Goal: Task Accomplishment & Management: Complete application form

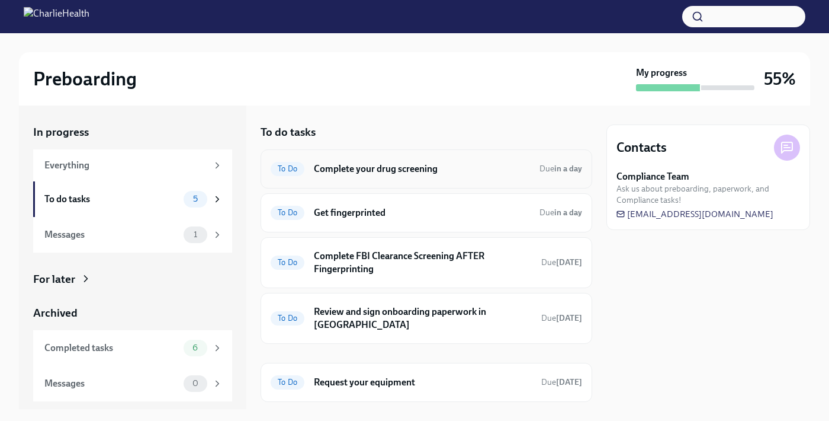
click at [409, 182] on div "To Do Complete your drug screening Due in a day" at bounding box center [427, 168] width 332 height 39
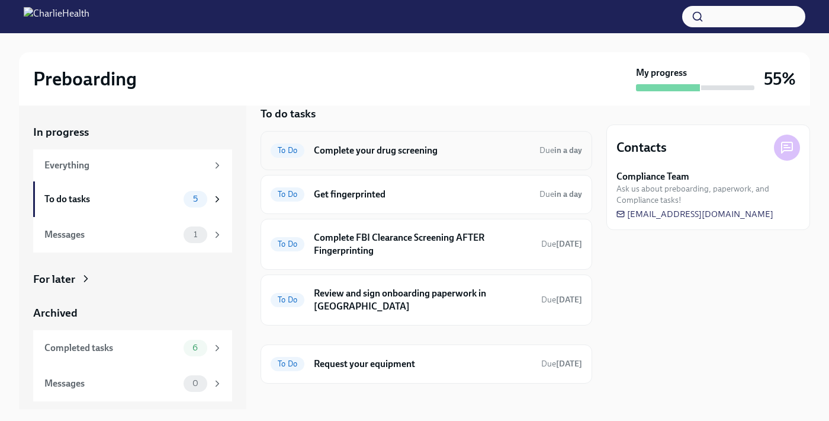
click at [312, 146] on div "To Do Complete your drug screening Due in a day" at bounding box center [427, 150] width 312 height 19
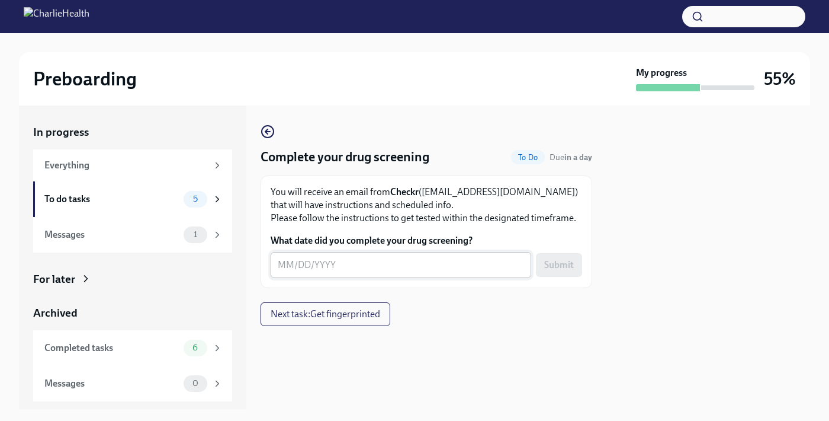
click at [356, 262] on textarea "What date did you complete your drug screening?" at bounding box center [401, 265] width 246 height 14
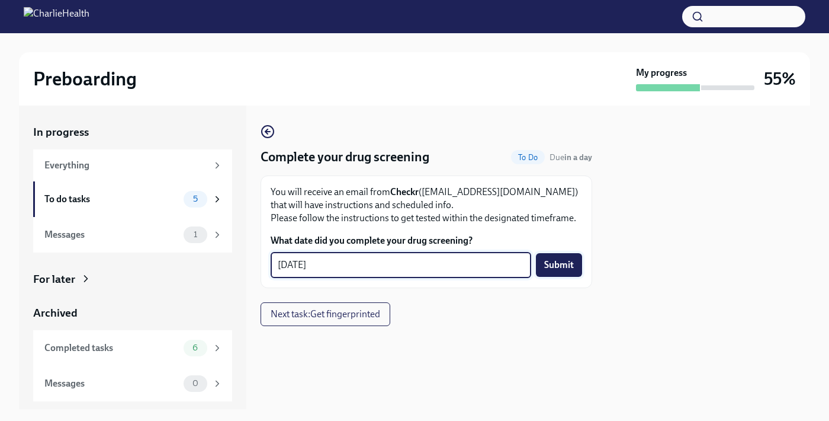
type textarea "09/26/2025"
click at [562, 271] on span "Submit" at bounding box center [559, 265] width 30 height 12
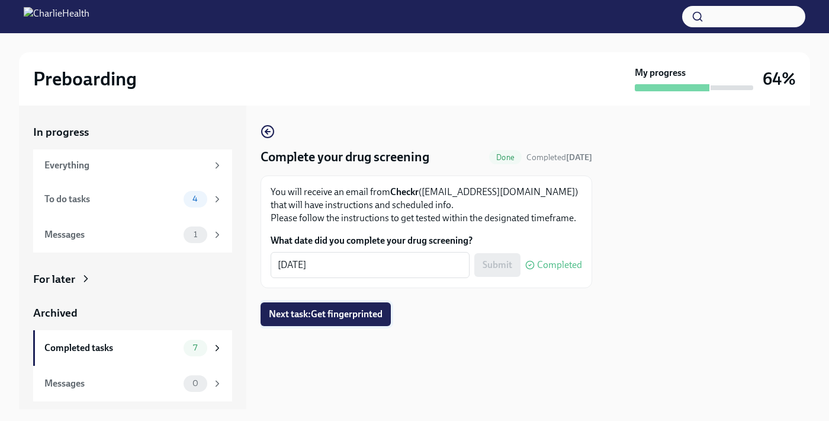
click at [343, 318] on span "Next task : Get fingerprinted" at bounding box center [326, 314] width 114 height 12
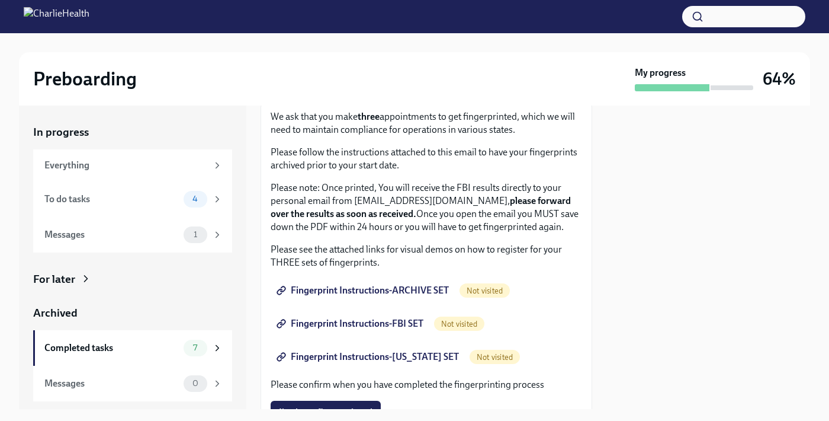
scroll to position [89, 0]
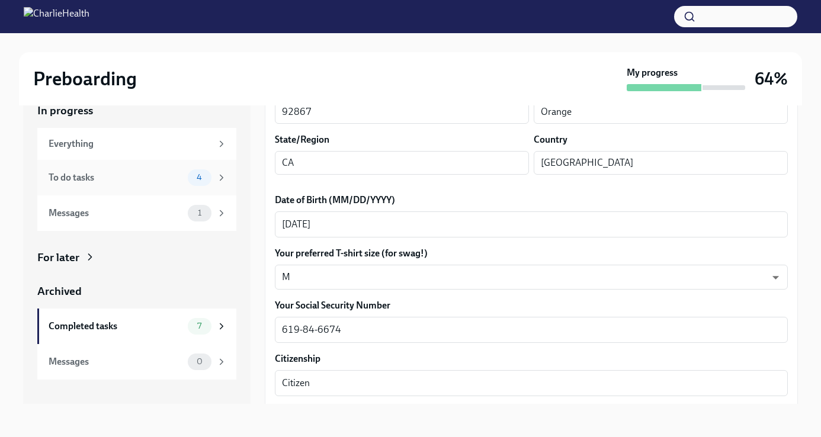
scroll to position [21, 0]
click at [190, 166] on div "To do tasks 4" at bounding box center [136, 178] width 199 height 36
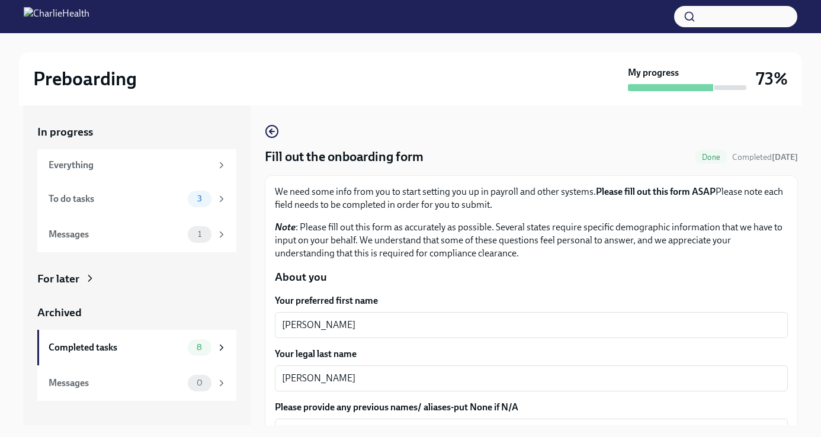
scroll to position [220, 0]
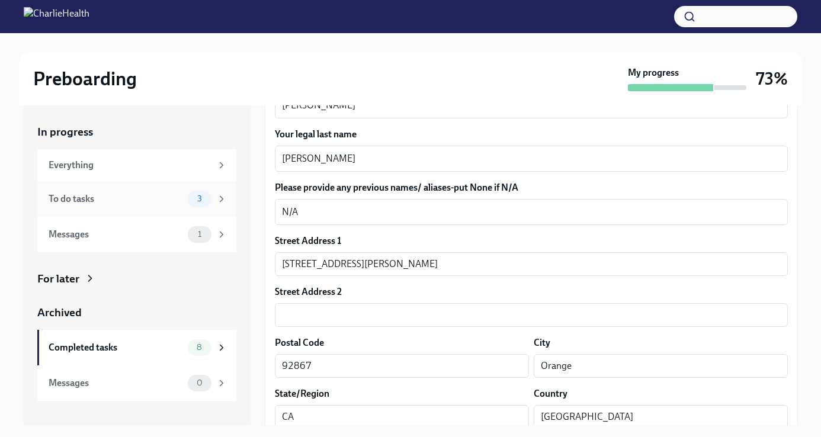
click at [139, 197] on div "To do tasks" at bounding box center [116, 199] width 134 height 13
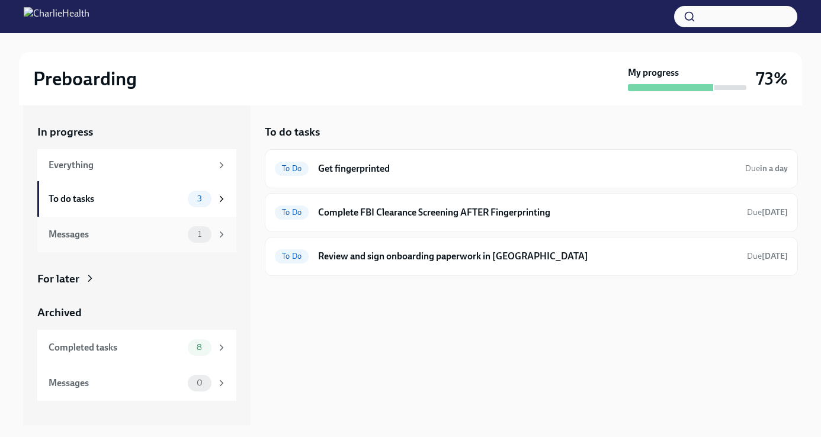
click at [187, 234] on div "Messages 1" at bounding box center [138, 234] width 178 height 17
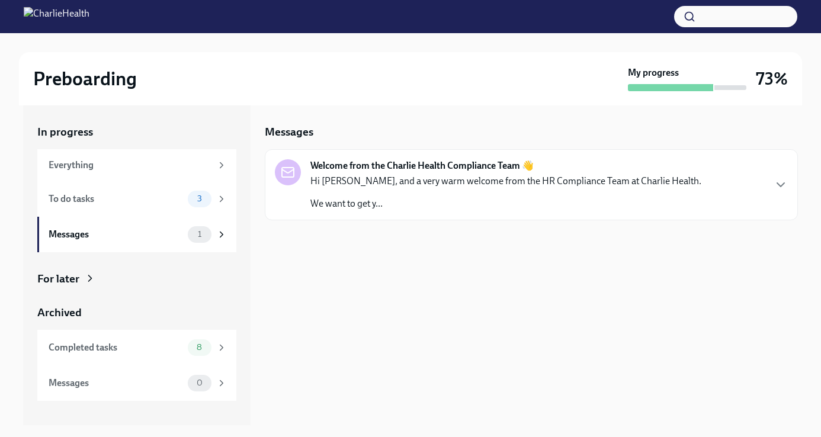
click at [422, 194] on div "Hi Shannon, and a very warm welcome from the HR Compliance Team at Charlie Heal…" at bounding box center [505, 193] width 391 height 36
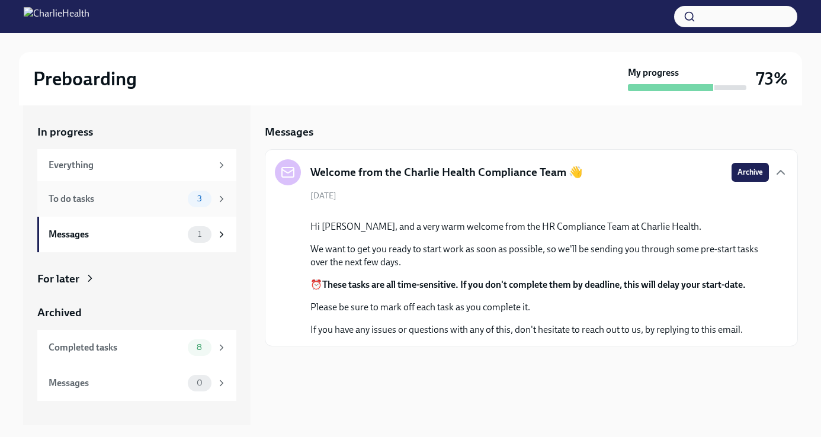
click at [195, 197] on span "3" at bounding box center [199, 198] width 19 height 9
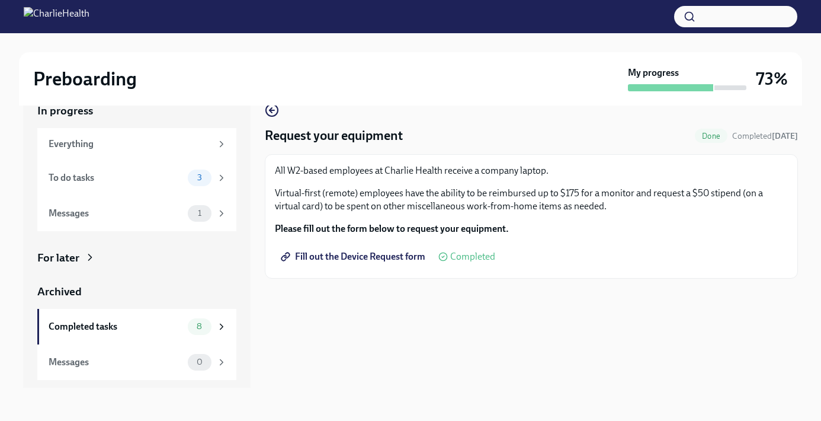
scroll to position [21, 0]
click at [183, 180] on div "To do tasks 3" at bounding box center [138, 177] width 178 height 17
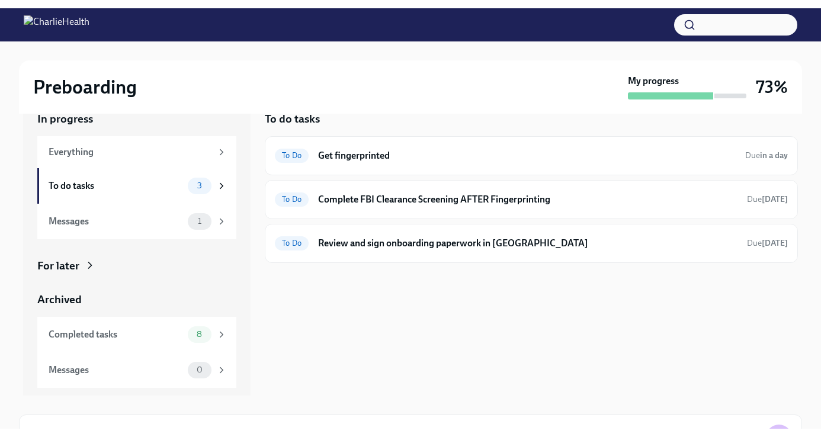
scroll to position [1, 0]
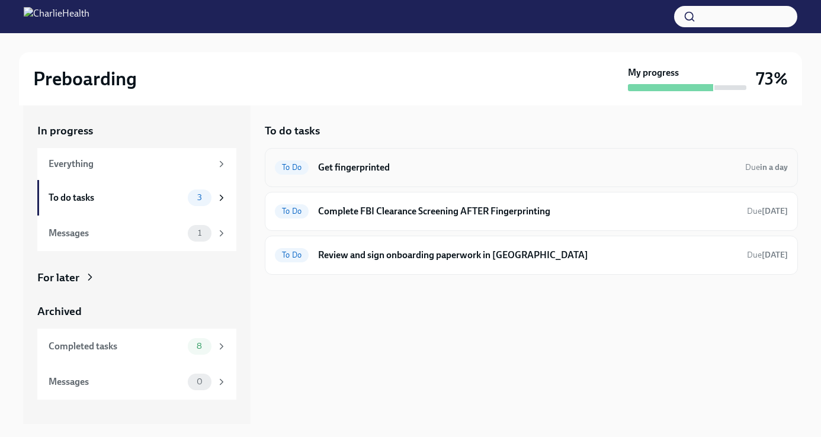
click at [401, 179] on div "To Do Get fingerprinted Due in a day" at bounding box center [531, 167] width 533 height 39
click at [397, 164] on h6 "Get fingerprinted" at bounding box center [527, 167] width 418 height 13
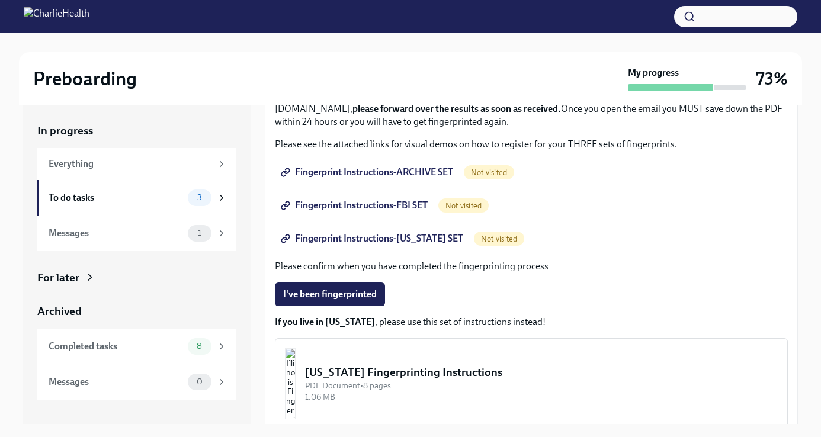
scroll to position [159, 0]
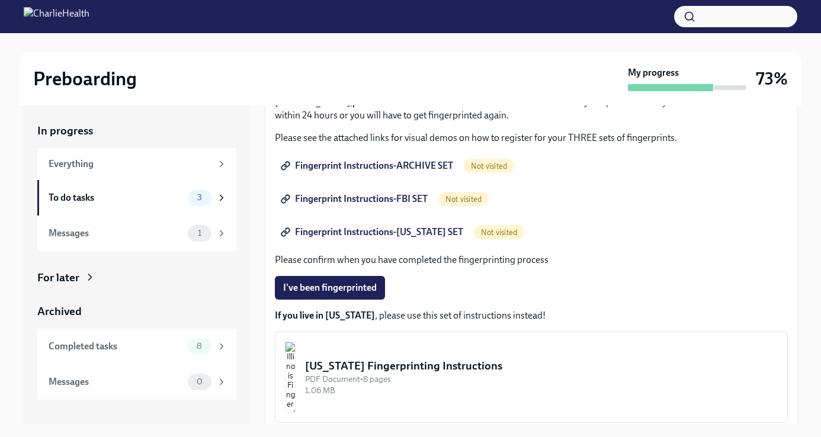
click at [397, 164] on span "Fingerprint Instructions-ARCHIVE SET" at bounding box center [368, 166] width 170 height 12
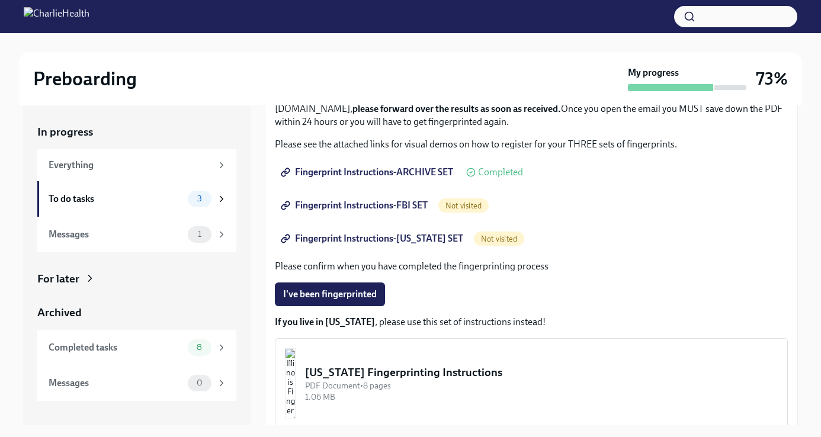
scroll to position [156, 0]
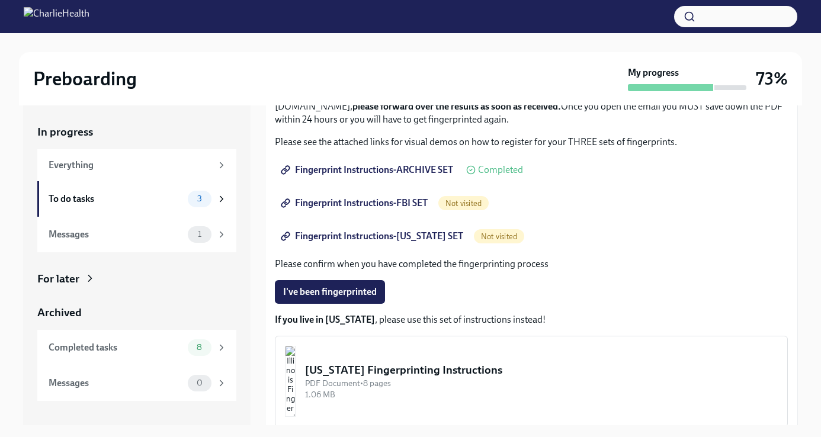
click at [417, 201] on span "Fingerprint Instructions-FBI SET" at bounding box center [355, 203] width 145 height 12
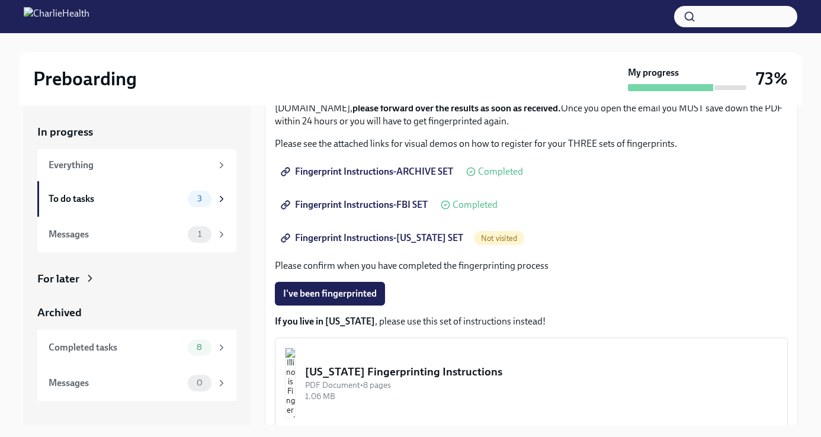
scroll to position [144, 0]
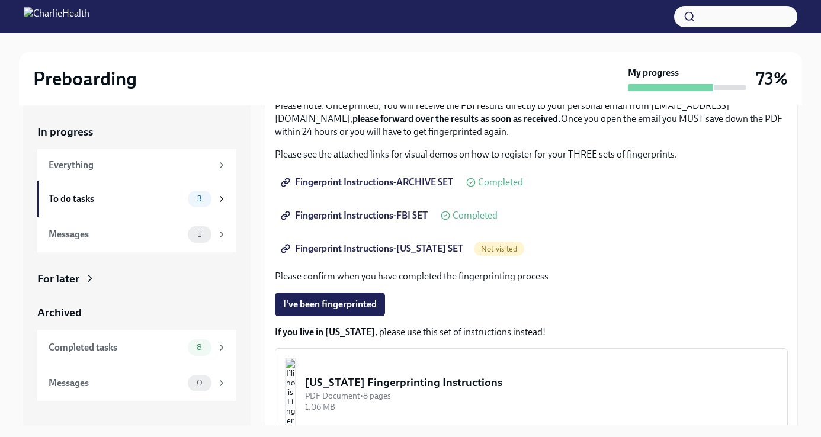
click at [407, 249] on span "Fingerprint Instructions-[US_STATE] SET" at bounding box center [373, 249] width 180 height 12
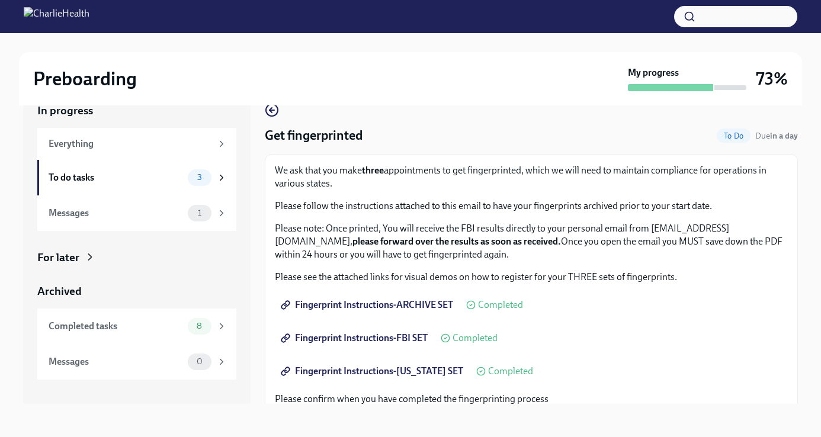
scroll to position [0, 0]
